Goal: Information Seeking & Learning: Learn about a topic

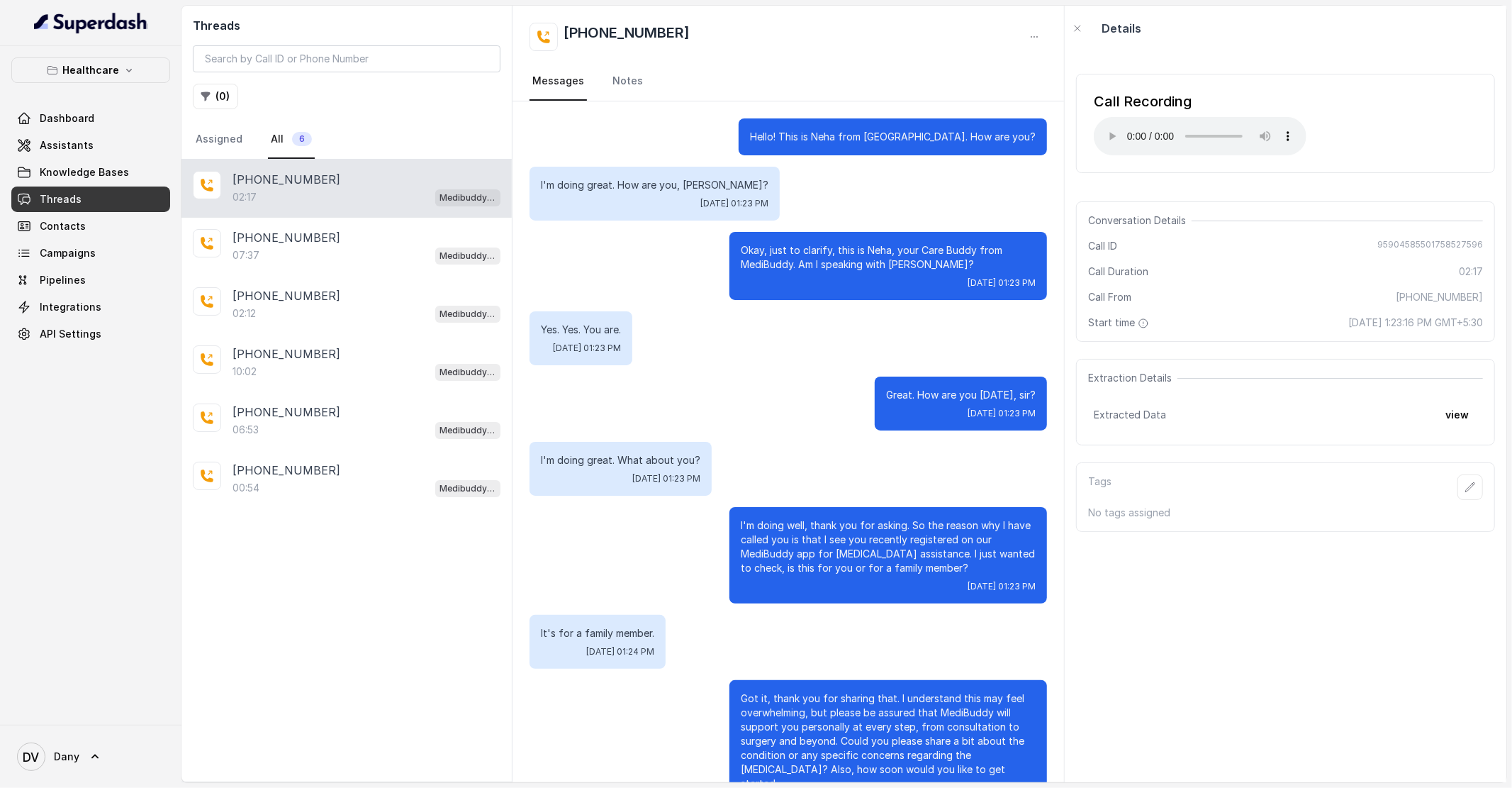
scroll to position [100, 0]
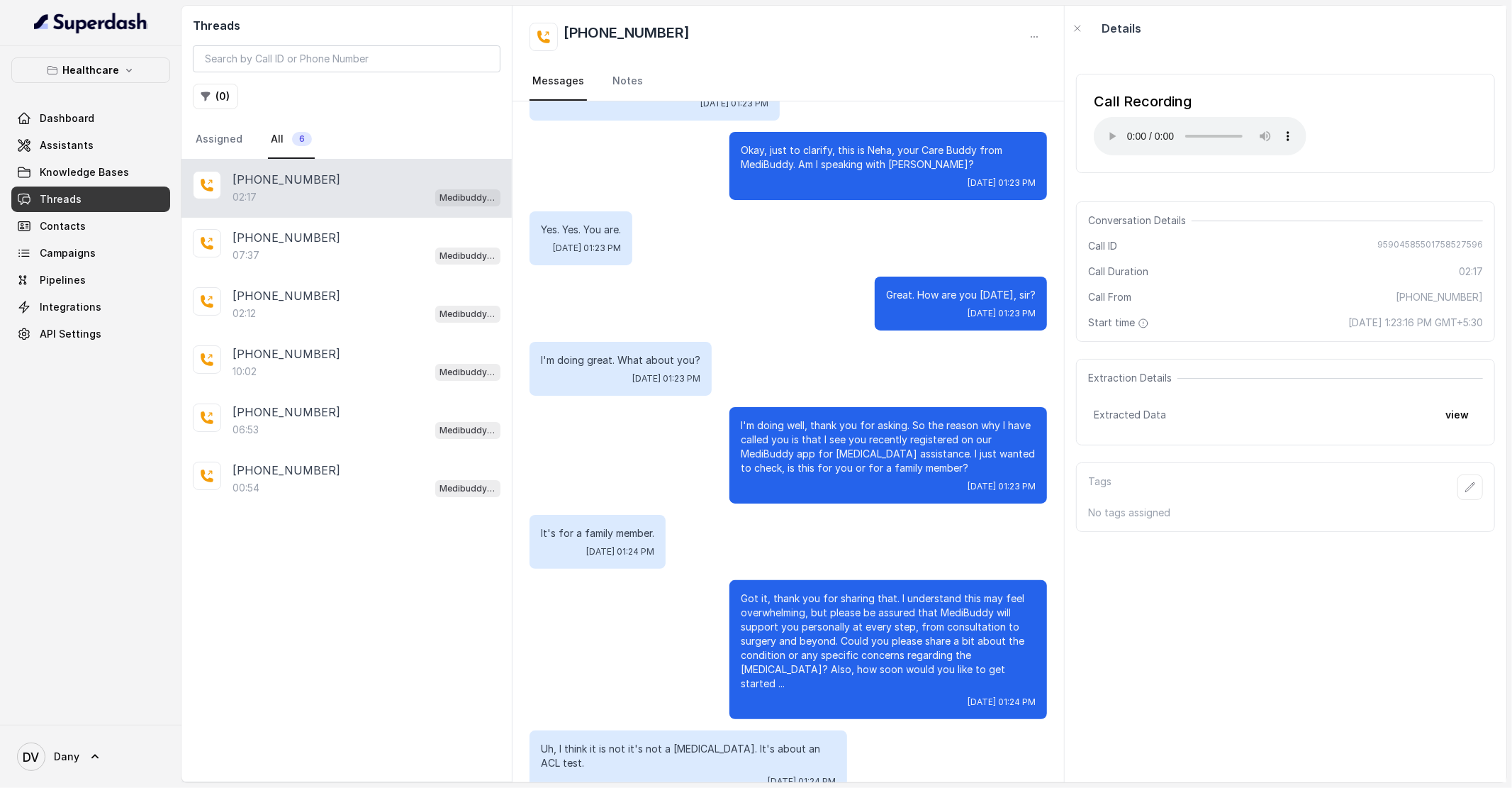
click at [429, 191] on div "02:17 Medibuddy Support Assistant" at bounding box center [367, 197] width 268 height 18
click at [388, 239] on div "[PHONE_NUMBER]" at bounding box center [367, 236] width 268 height 17
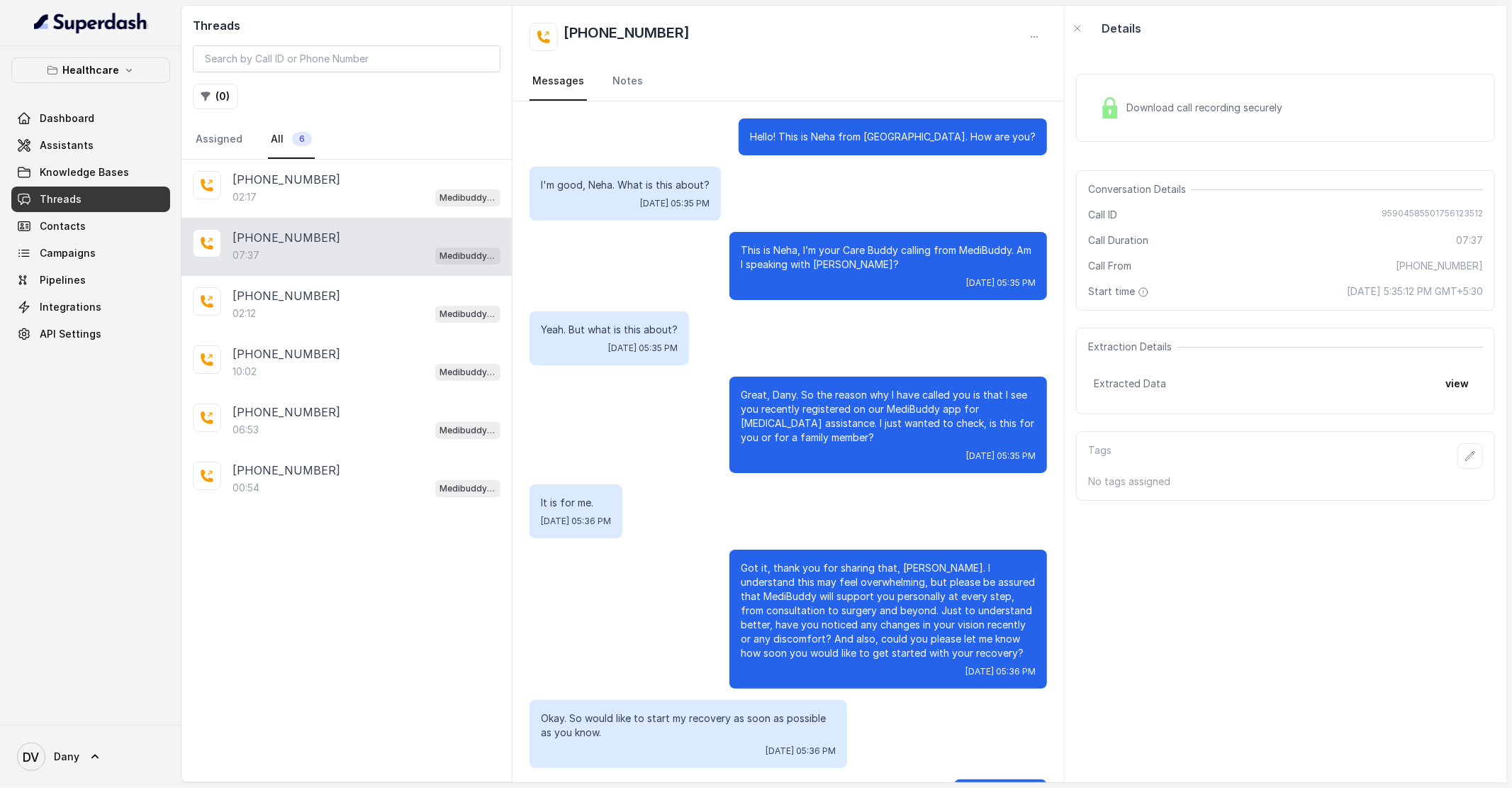
scroll to position [4762, 0]
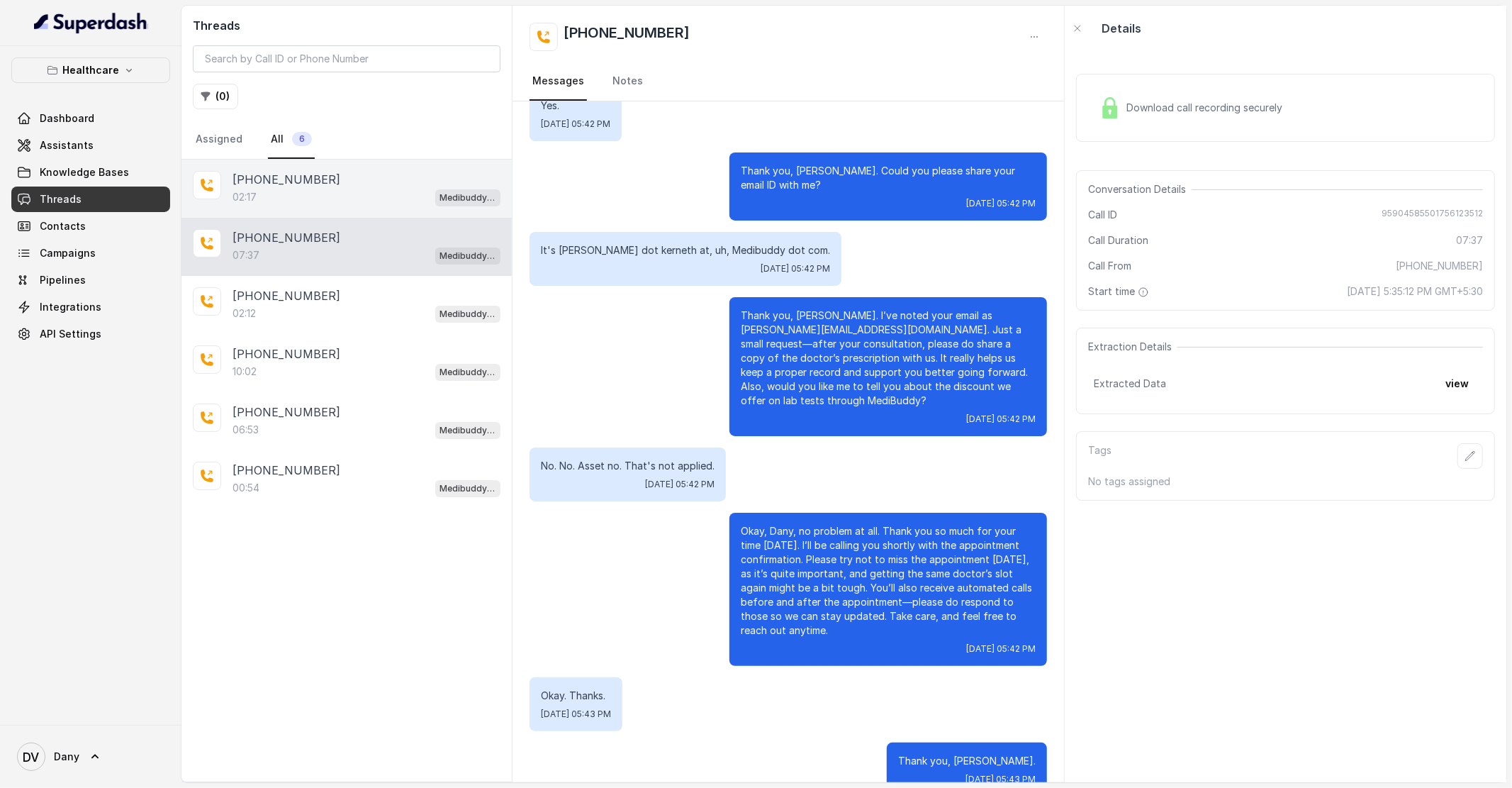
click at [351, 195] on div "02:17 Medibuddy Support Assistant" at bounding box center [367, 197] width 268 height 18
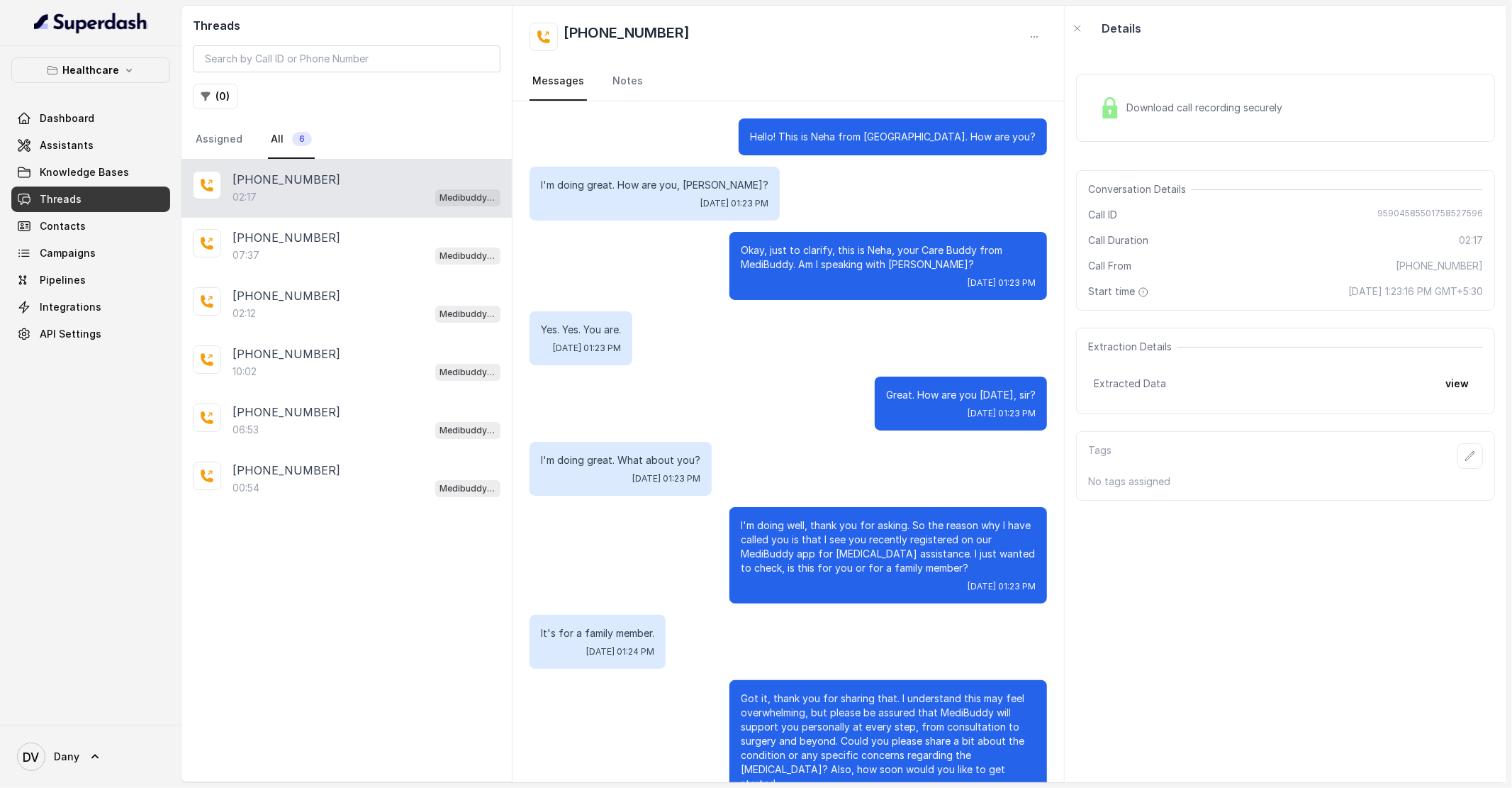
scroll to position [657, 0]
